Goal: Task Accomplishment & Management: Manage account settings

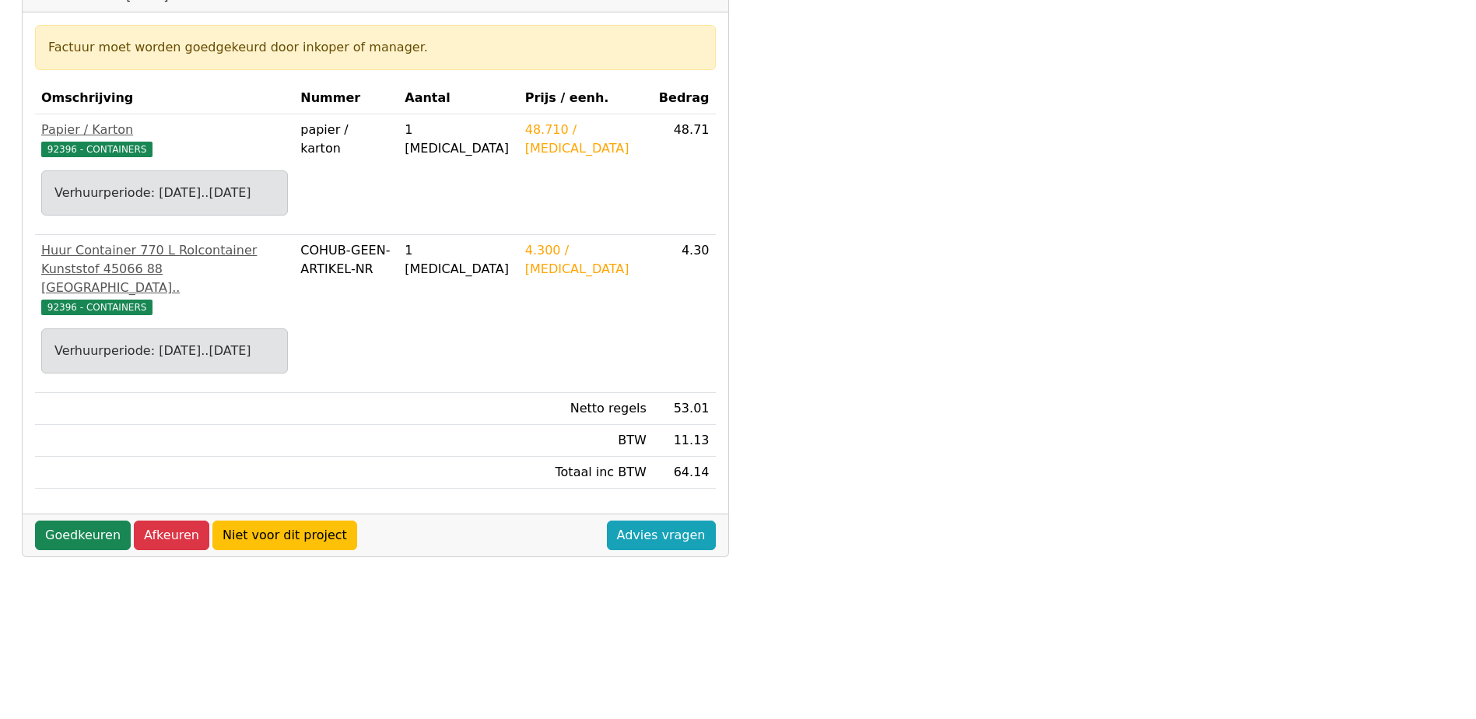
scroll to position [389, 0]
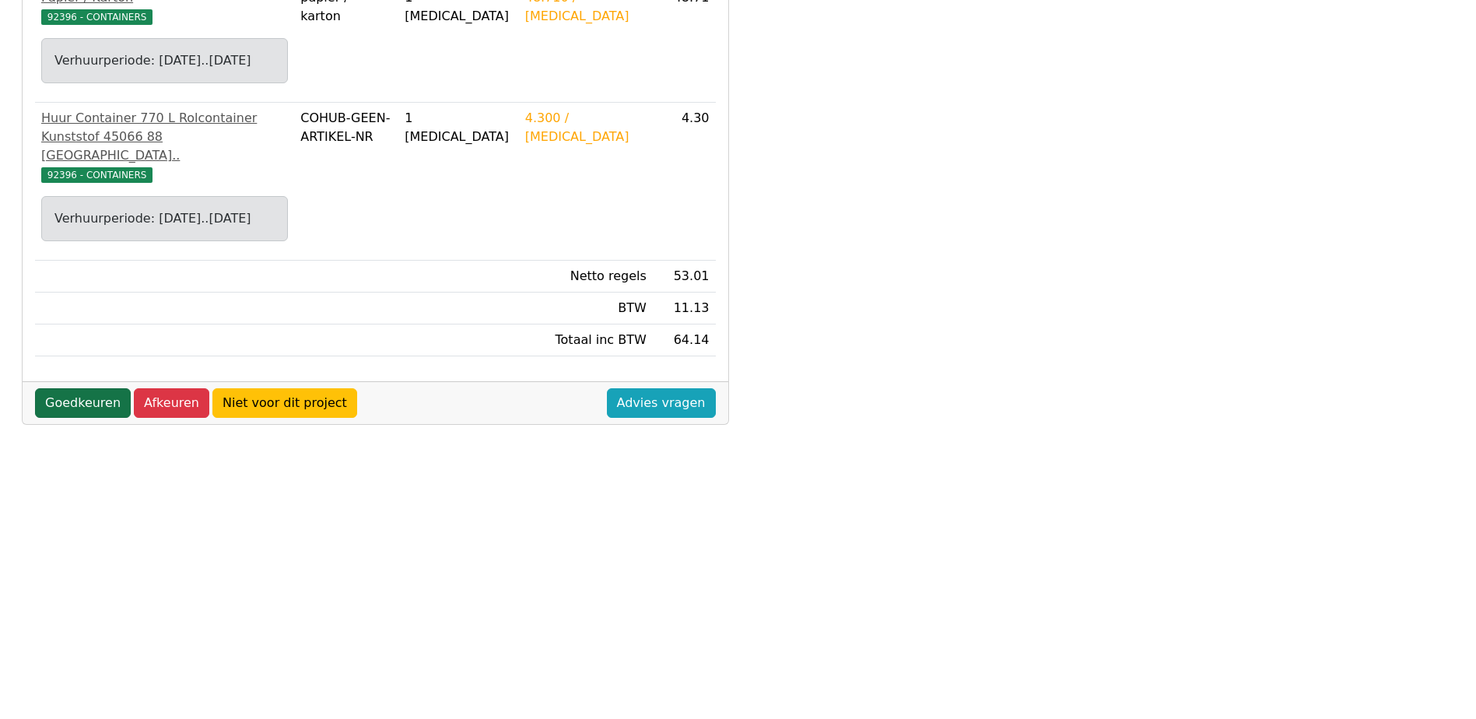
click at [99, 405] on link "Goedkeuren" at bounding box center [83, 403] width 96 height 30
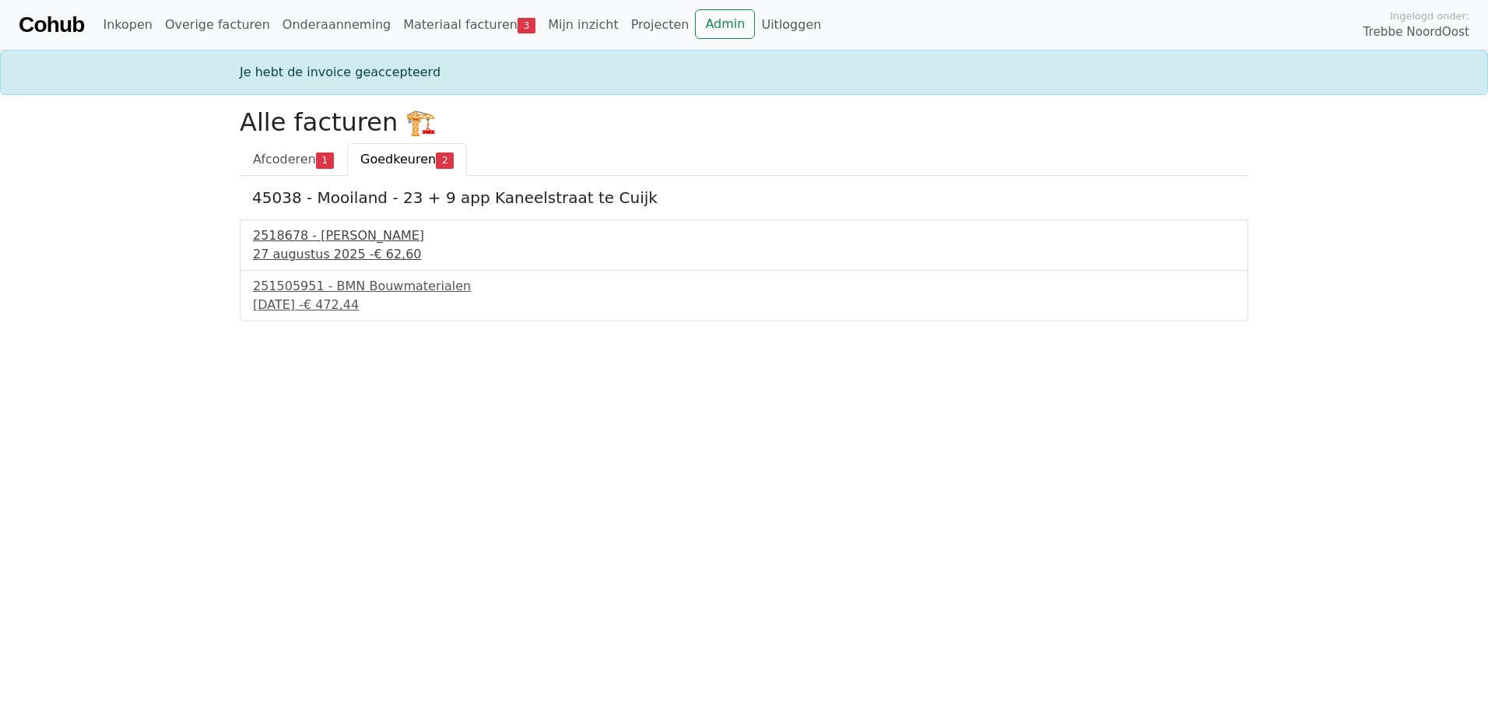
click at [351, 242] on div "2518678 - Van Dalen" at bounding box center [744, 235] width 982 height 19
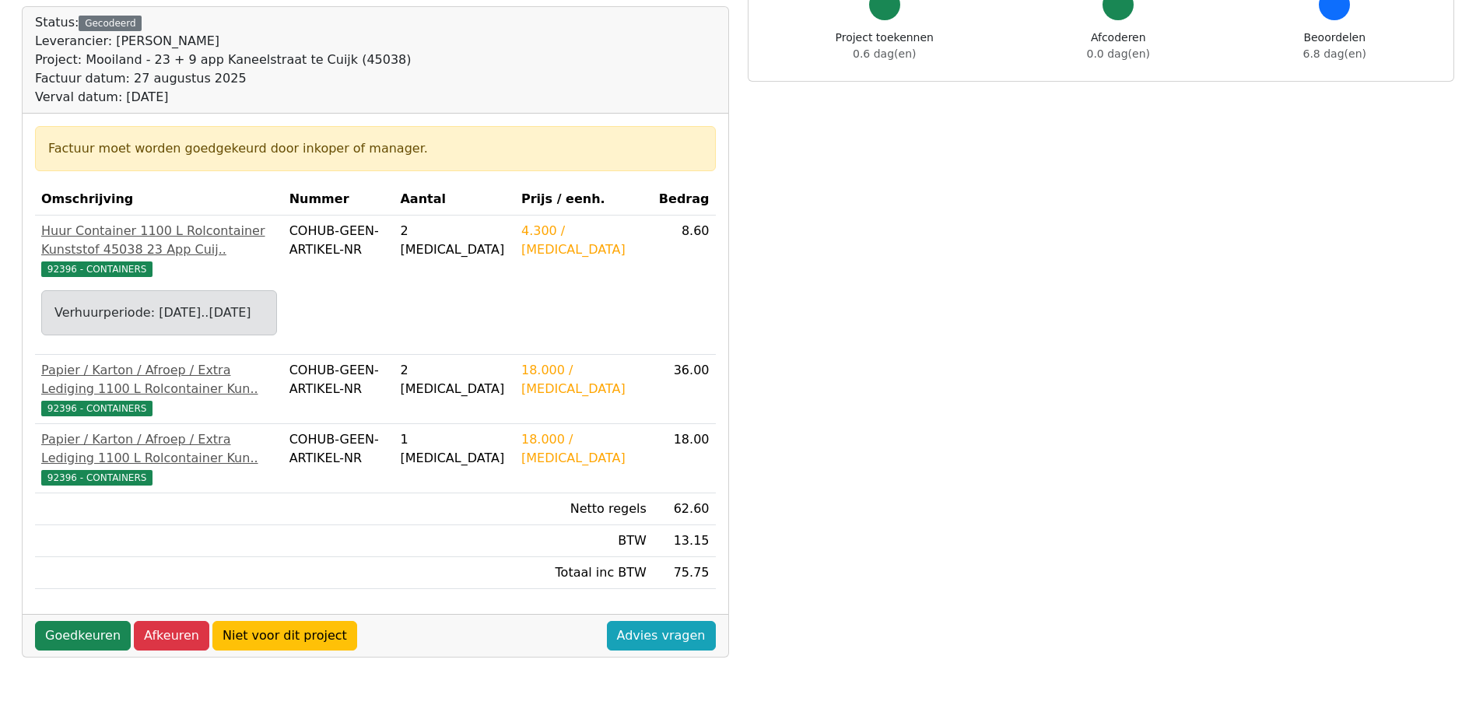
scroll to position [233, 0]
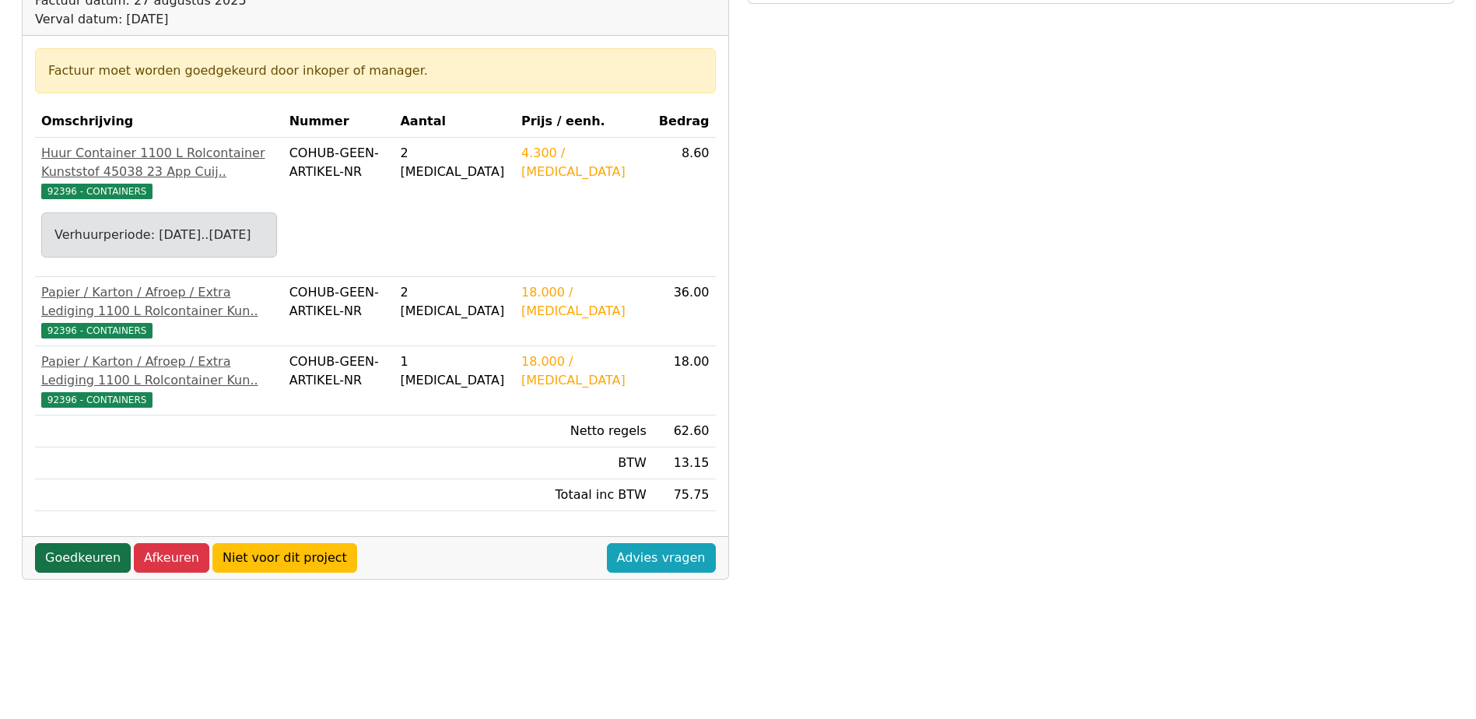
click at [88, 573] on link "Goedkeuren" at bounding box center [83, 558] width 96 height 30
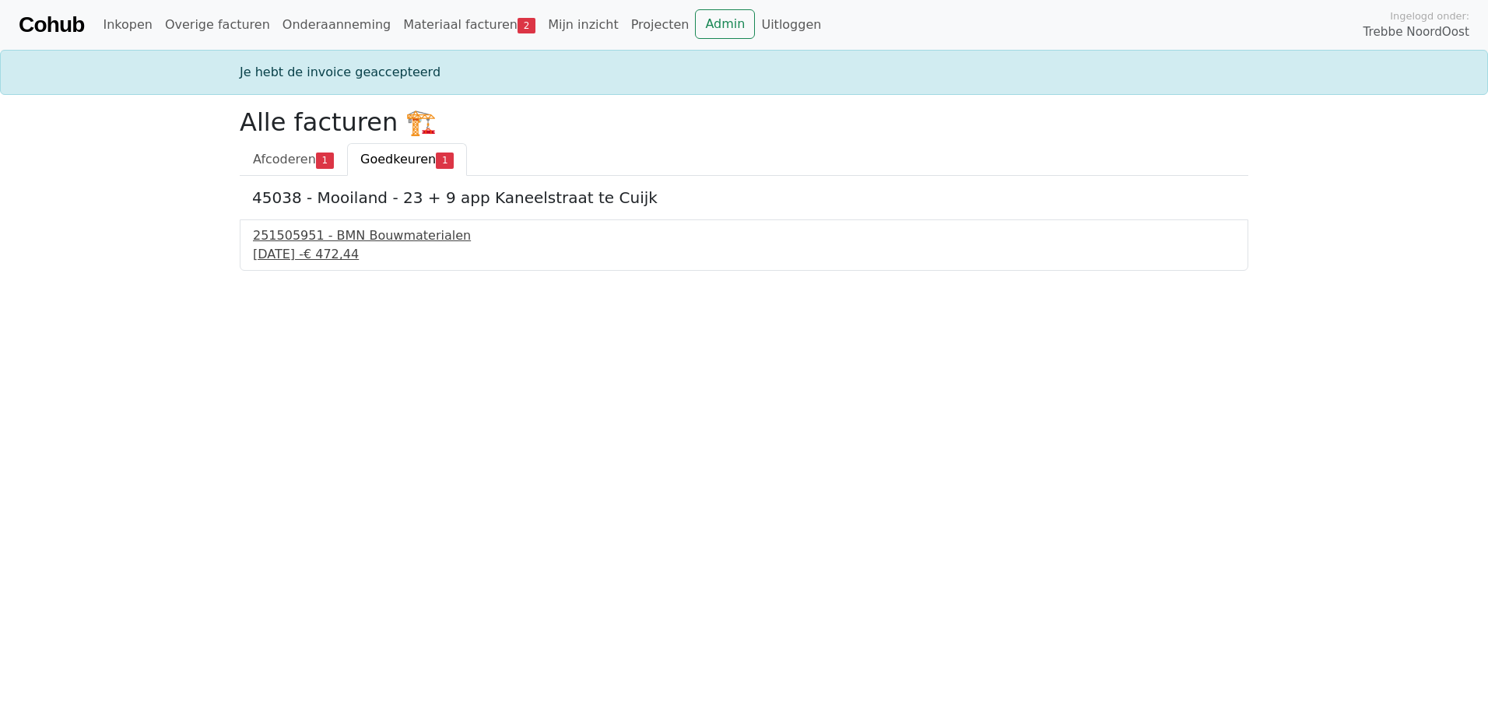
click at [390, 240] on div "251505951 - BMN Bouwmaterialen" at bounding box center [744, 235] width 982 height 19
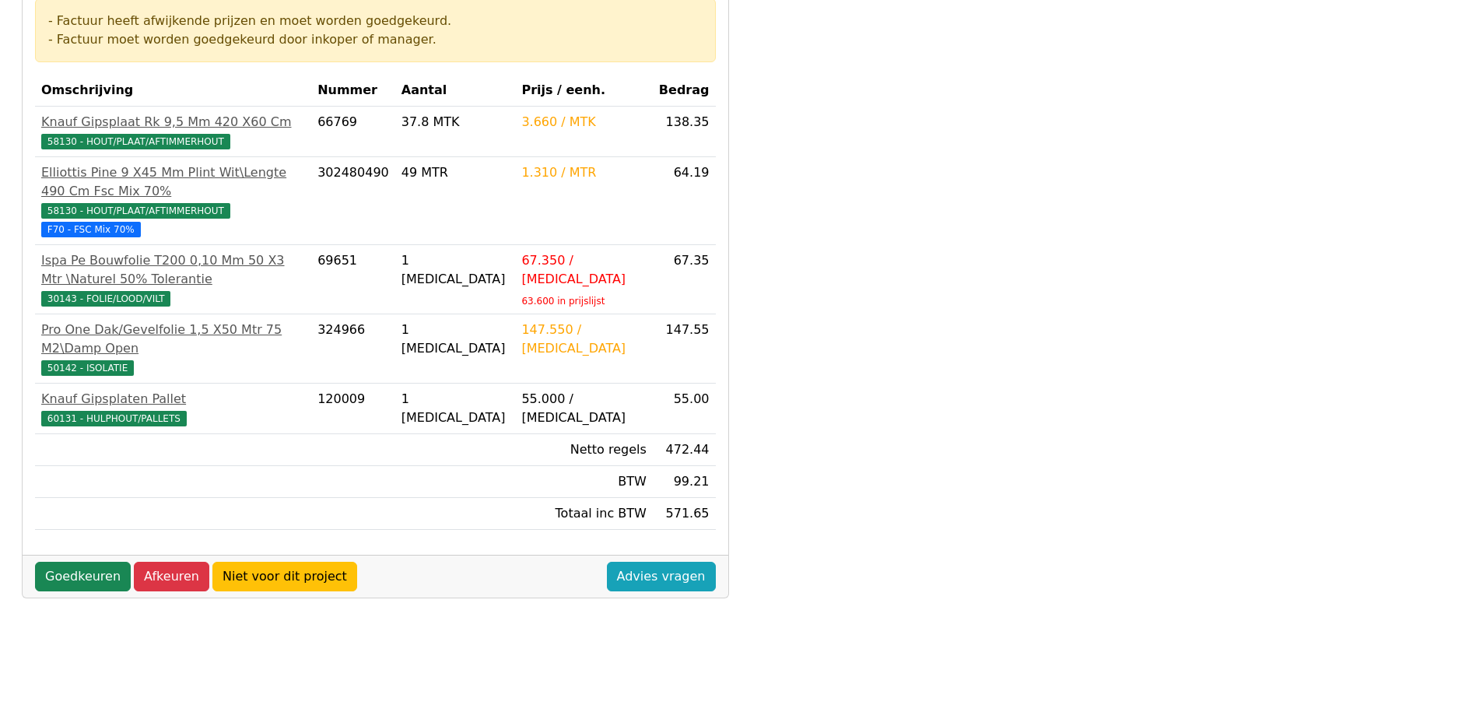
scroll to position [311, 0]
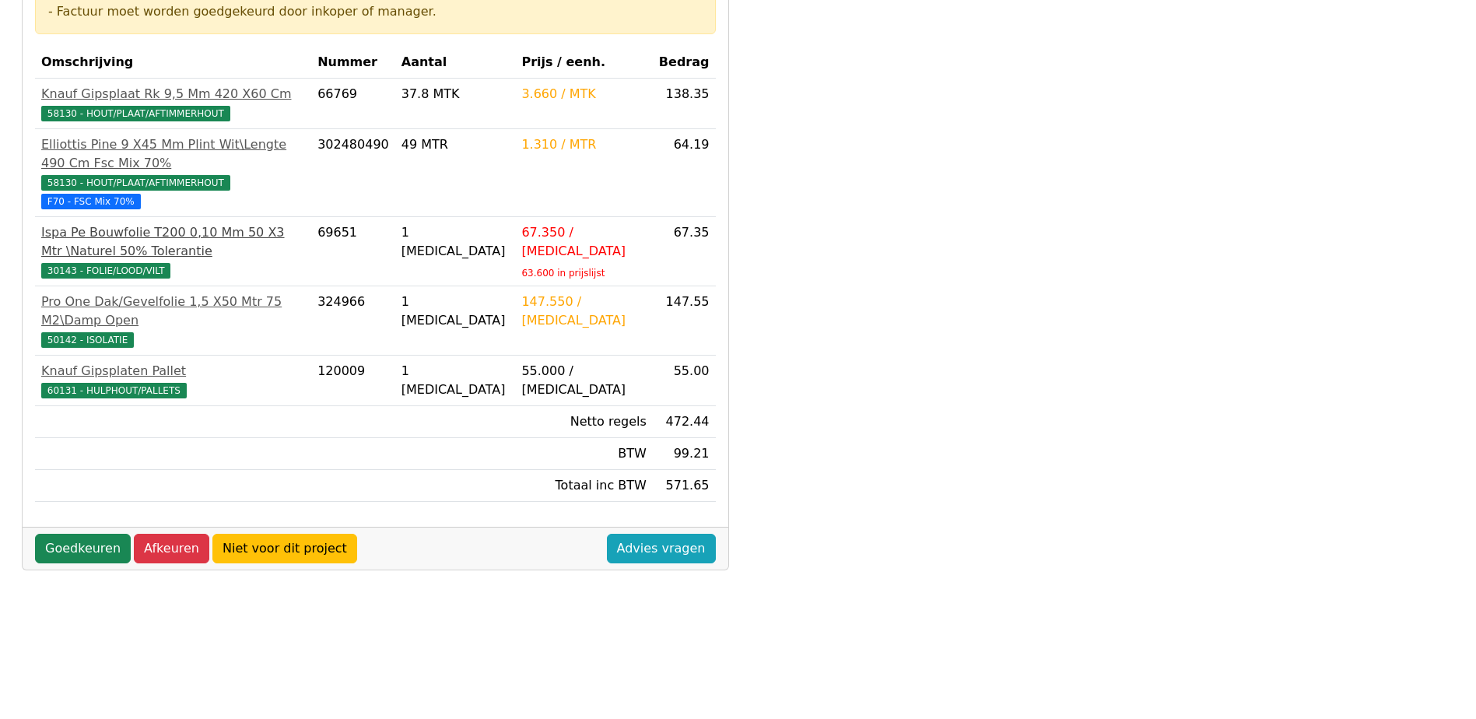
click at [87, 263] on span "30143 - FOLIE/LOOD/VILT" at bounding box center [105, 271] width 129 height 16
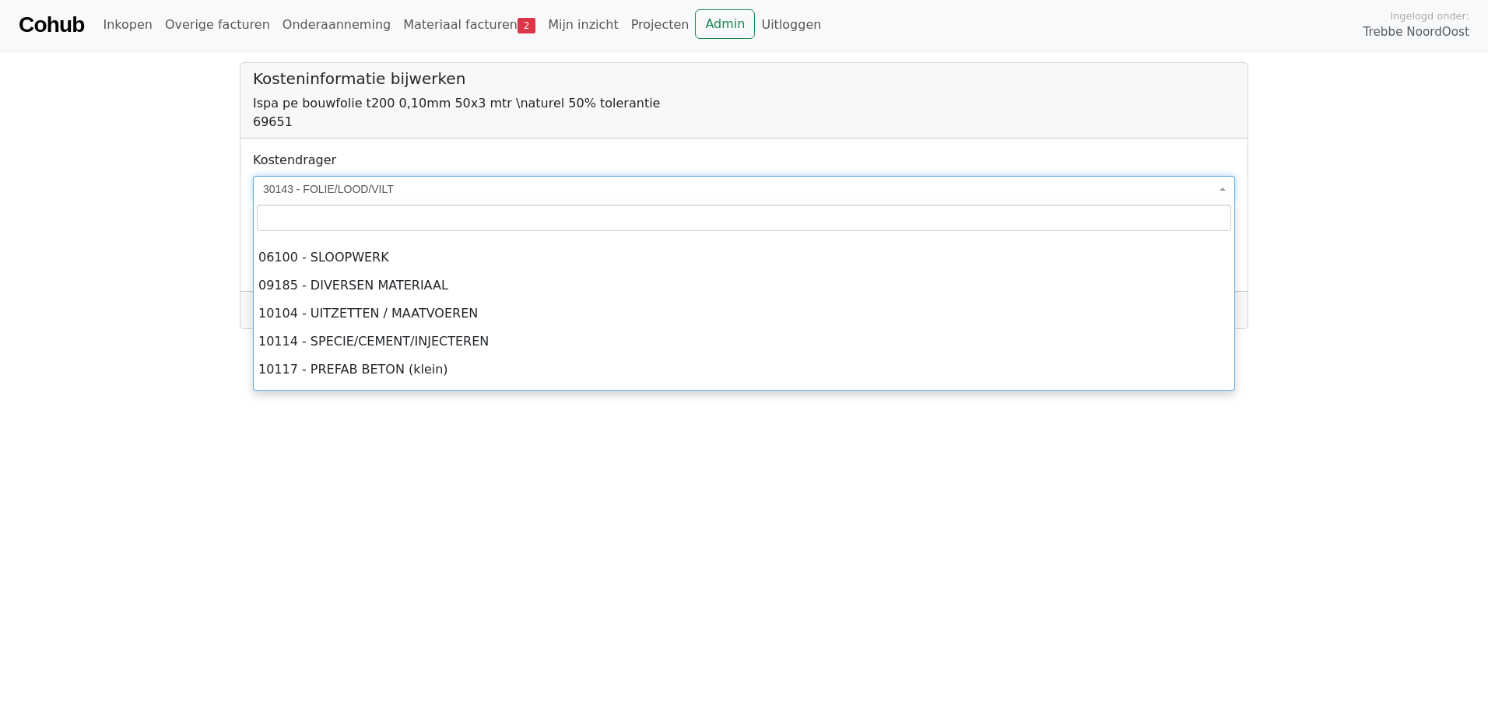
click at [450, 182] on span "30143 - FOLIE/LOOD/VILT" at bounding box center [739, 189] width 952 height 16
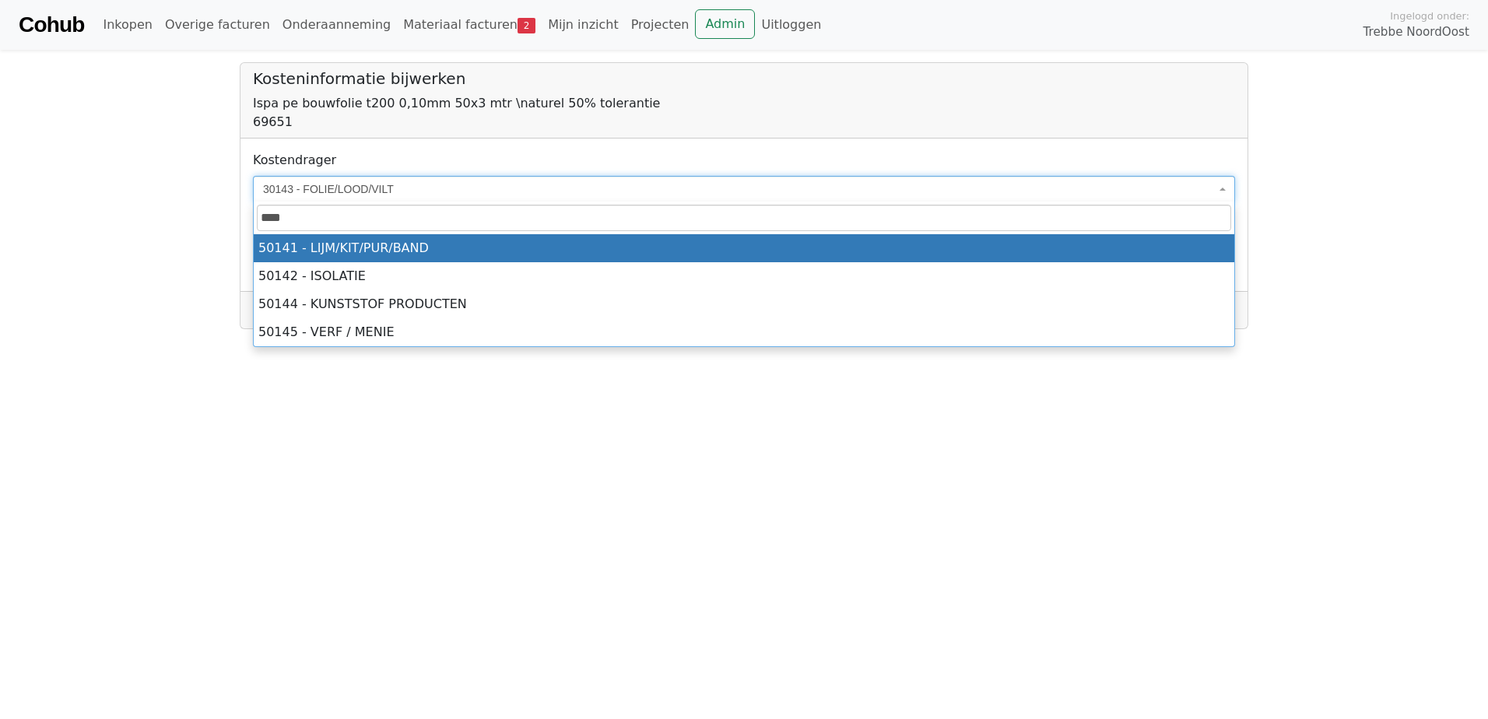
type input "*****"
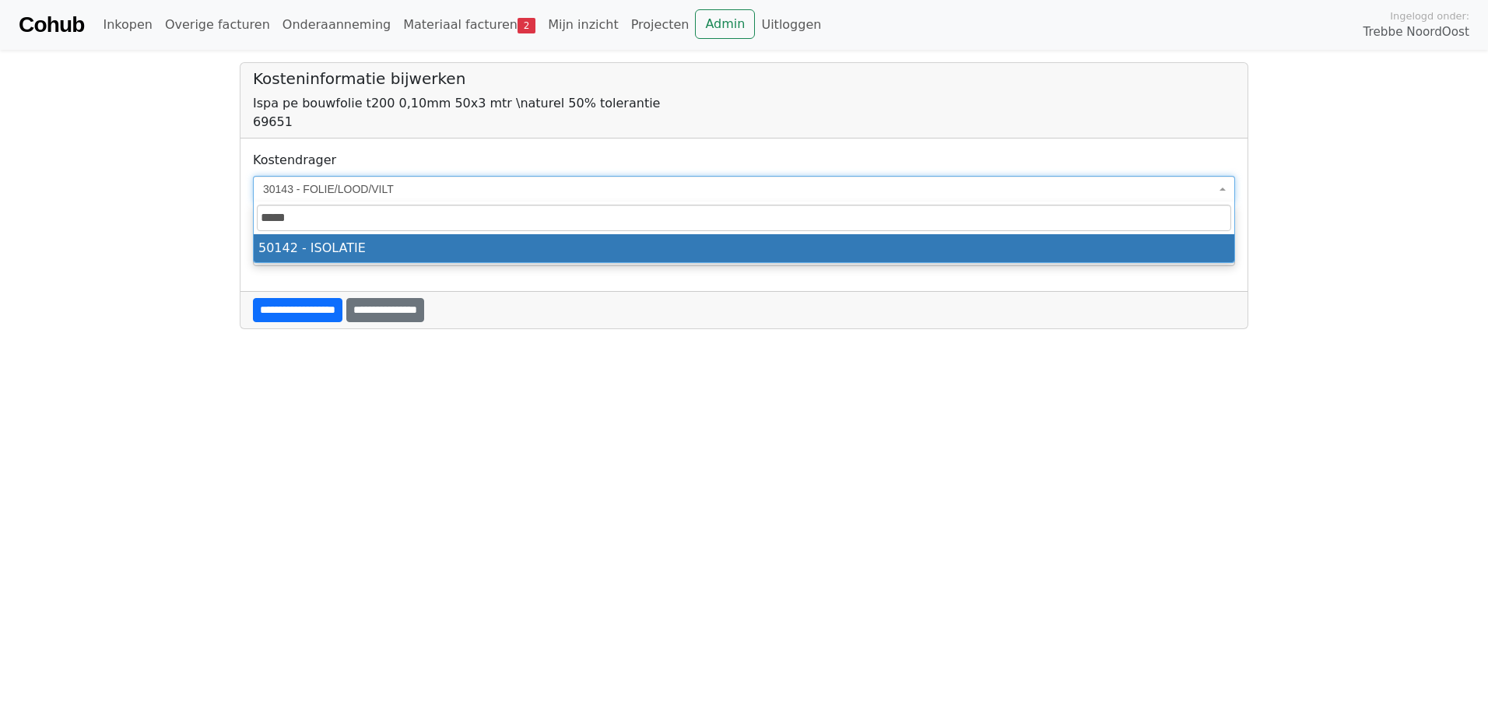
select select "****"
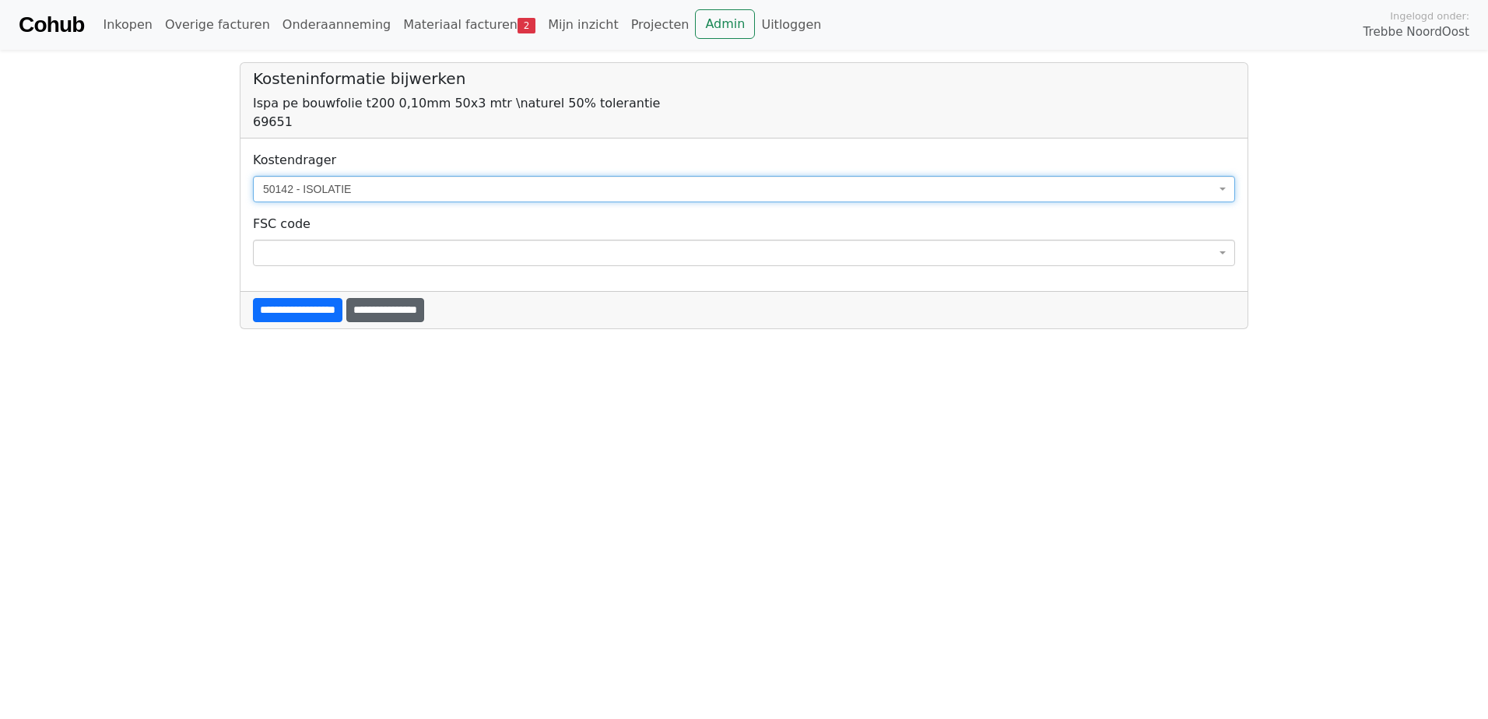
click at [419, 309] on input "**********" at bounding box center [385, 310] width 78 height 24
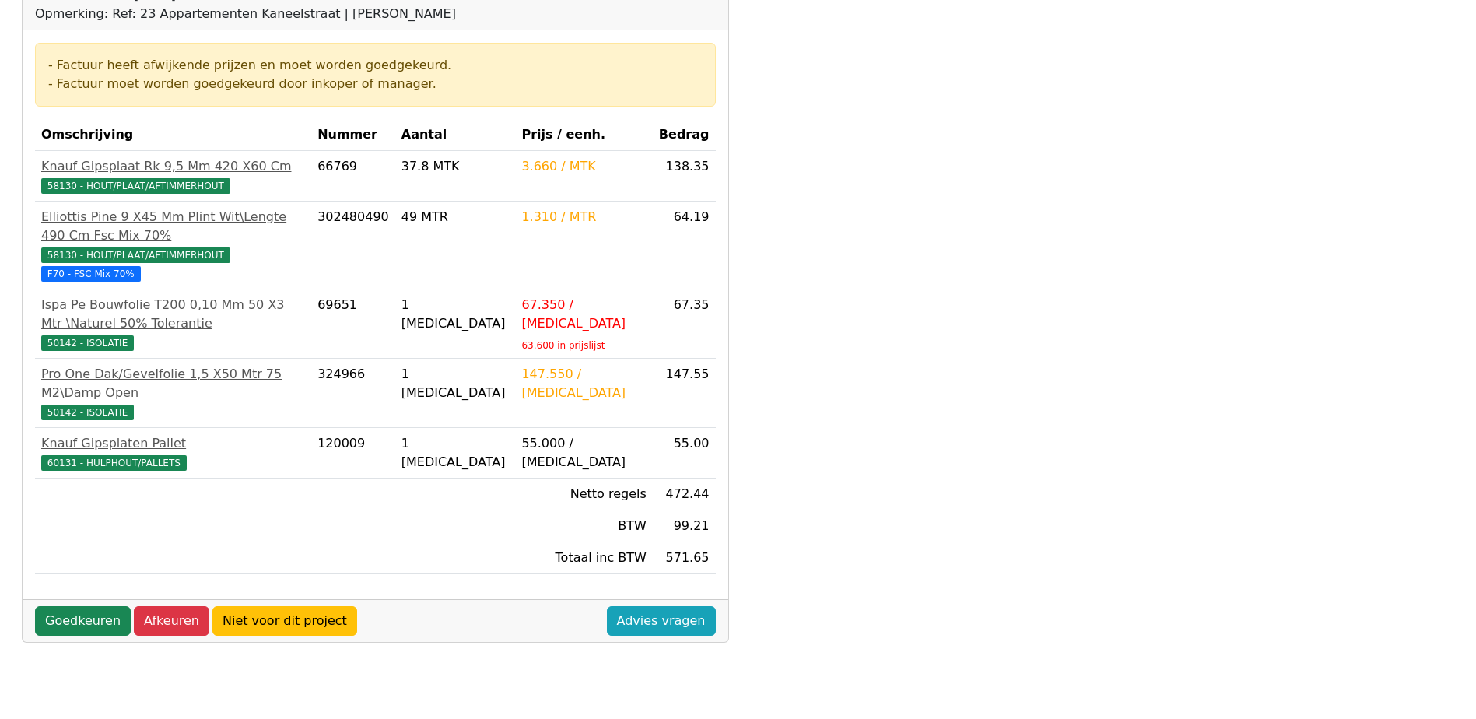
scroll to position [311, 0]
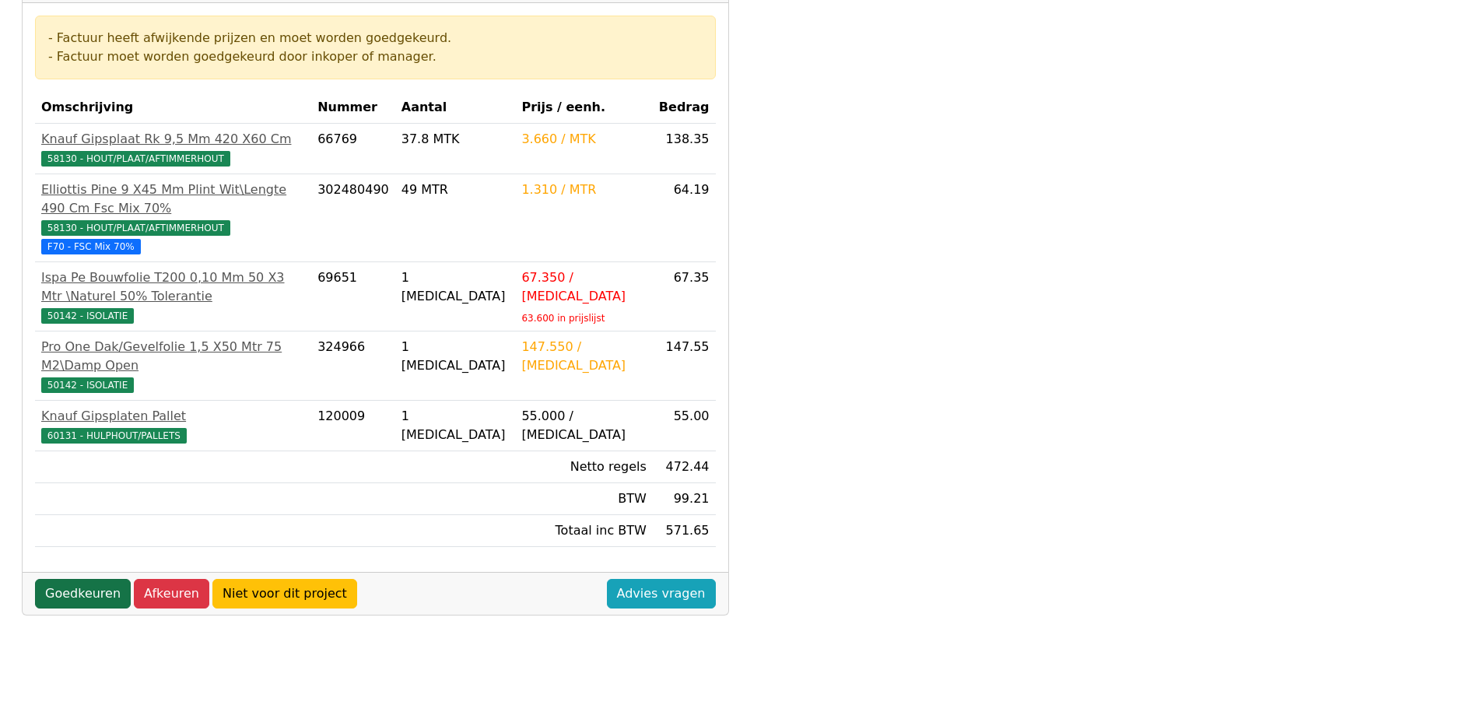
click at [110, 579] on link "Goedkeuren" at bounding box center [83, 594] width 96 height 30
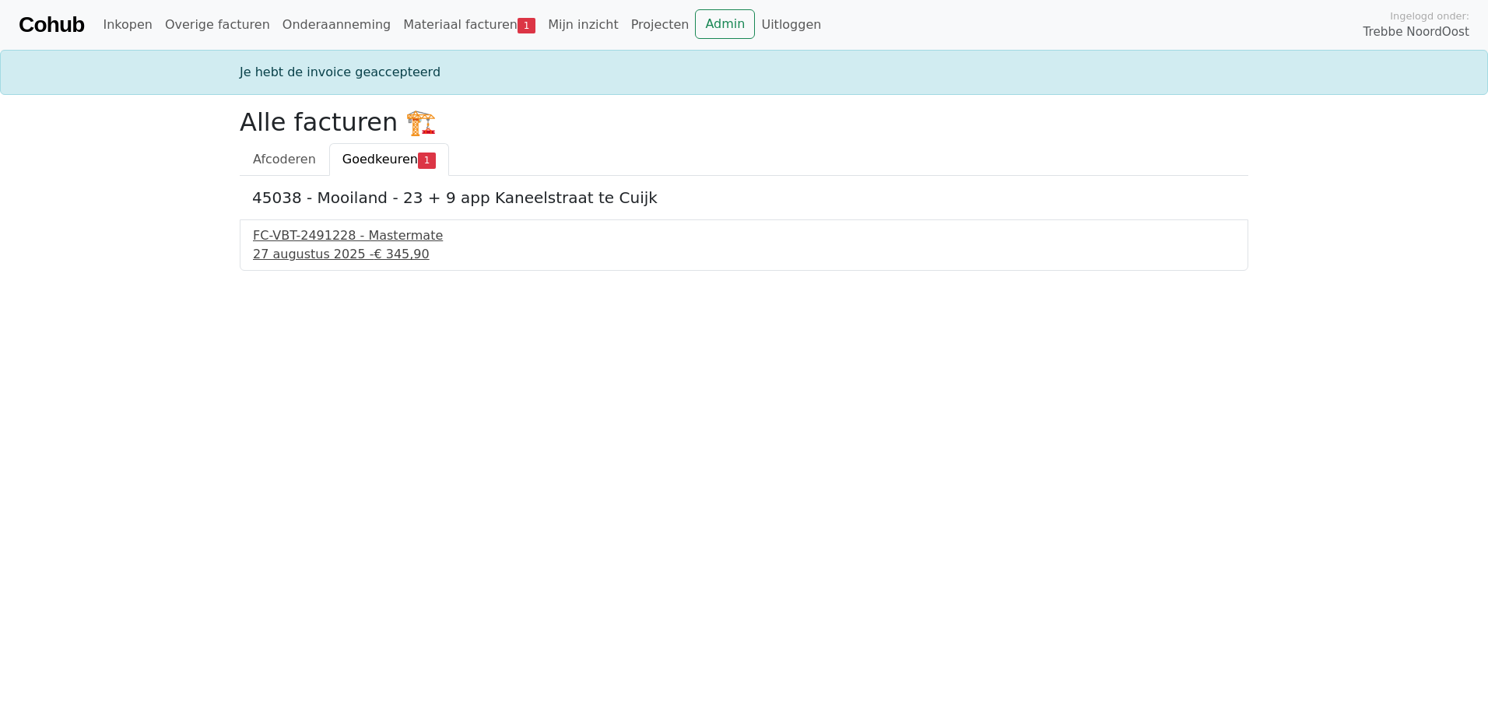
click at [378, 240] on div "FC-VBT-2491228 - Mastermate" at bounding box center [744, 235] width 982 height 19
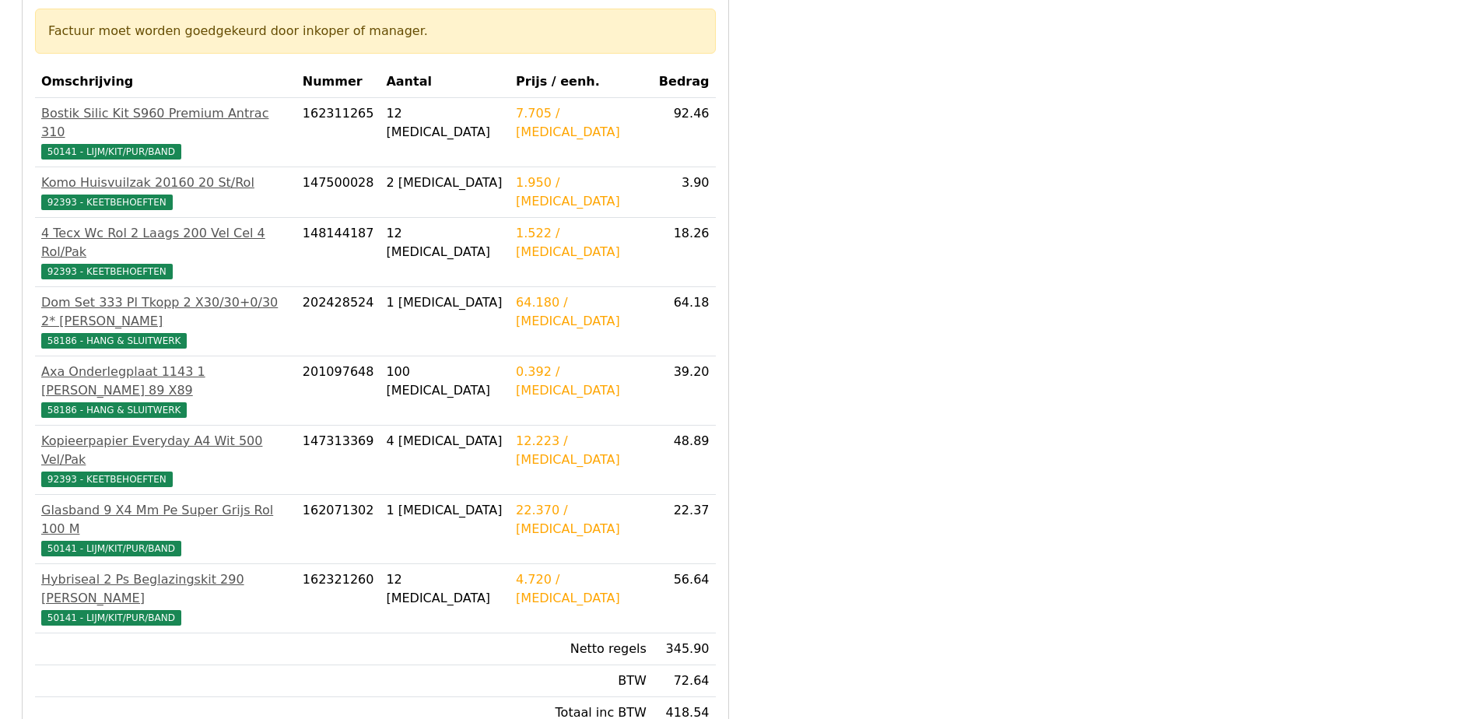
scroll to position [311, 0]
